Goal: Book appointment/travel/reservation

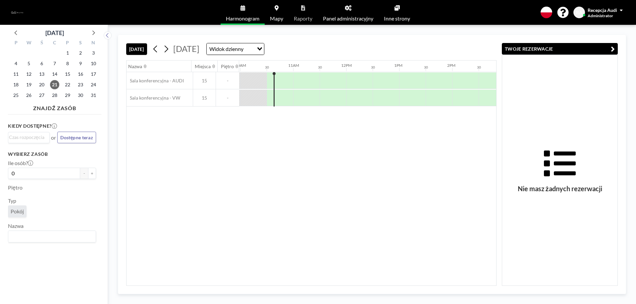
scroll to position [0, 530]
click at [38, 83] on span "20" at bounding box center [41, 84] width 9 height 9
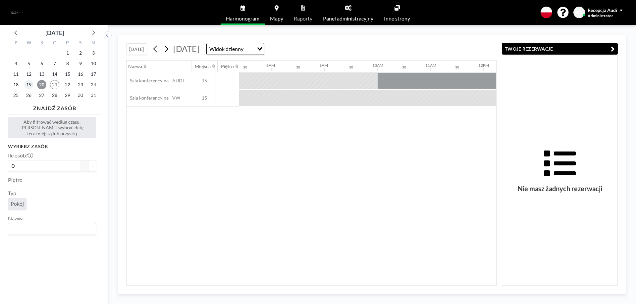
scroll to position [0, 398]
click at [28, 85] on span "19" at bounding box center [28, 84] width 9 height 9
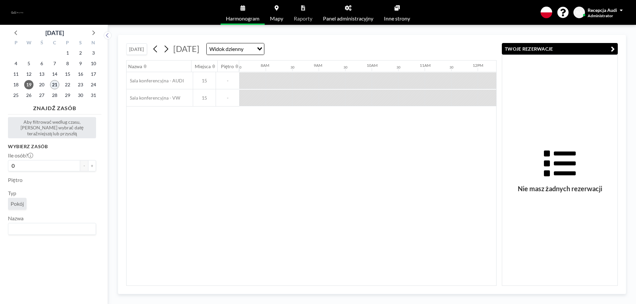
click at [53, 84] on span "21" at bounding box center [54, 84] width 9 height 9
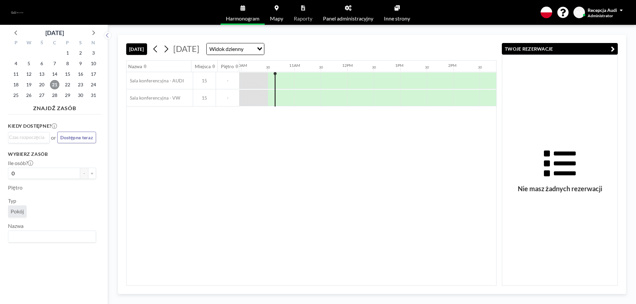
scroll to position [0, 530]
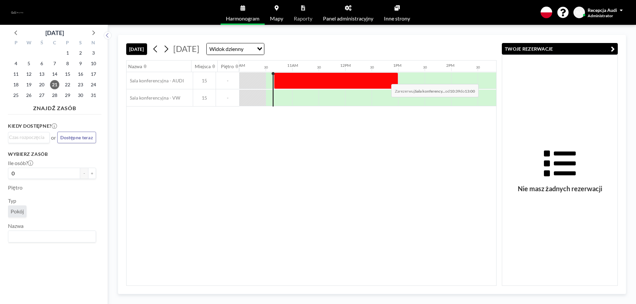
drag, startPoint x: 287, startPoint y: 81, endPoint x: 386, endPoint y: 79, distance: 98.7
click at [386, 79] on div at bounding box center [336, 81] width 124 height 17
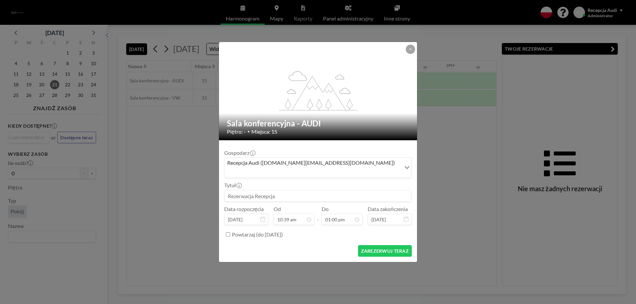
click at [269, 193] on input at bounding box center [318, 195] width 187 height 11
click at [230, 191] on input "tymek" at bounding box center [318, 195] width 187 height 11
type input "Tymek"
click at [385, 245] on button "ZAREZERWUJ TERAZ" at bounding box center [385, 251] width 54 height 12
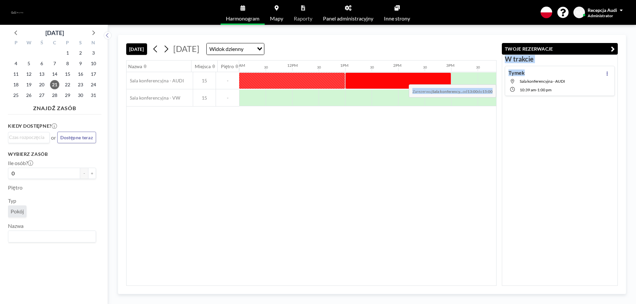
scroll to position [0, 762]
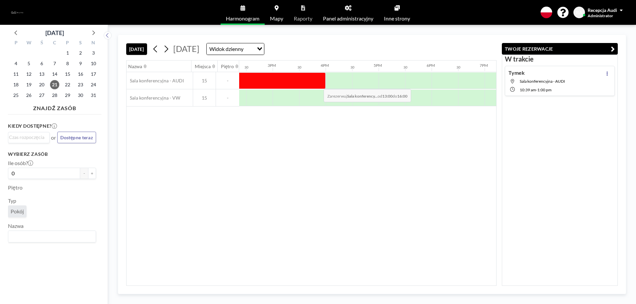
drag, startPoint x: 399, startPoint y: 81, endPoint x: 318, endPoint y: 84, distance: 80.9
click at [318, 84] on div at bounding box center [246, 81] width 159 height 17
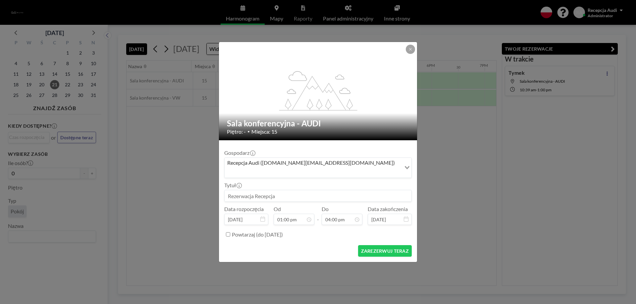
click at [273, 191] on input at bounding box center [318, 195] width 187 height 11
type input "[PERSON_NAME]"
click at [388, 245] on button "ZAREZERWUJ TERAZ" at bounding box center [385, 251] width 54 height 12
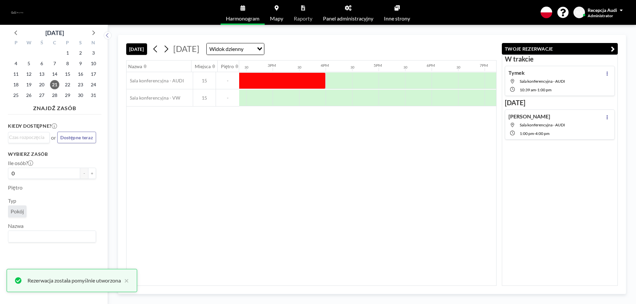
click at [622, 9] on span at bounding box center [621, 10] width 3 height 5
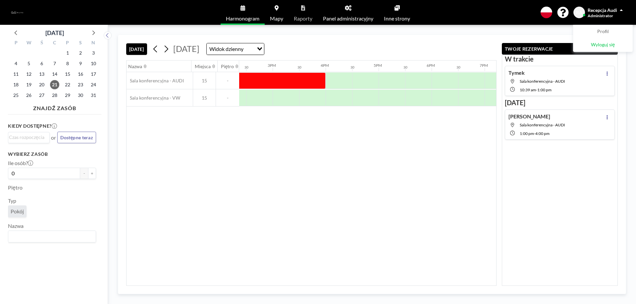
click at [591, 48] on span "Wyloguj się" at bounding box center [603, 45] width 24 height 7
